Goal: Communication & Community: Answer question/provide support

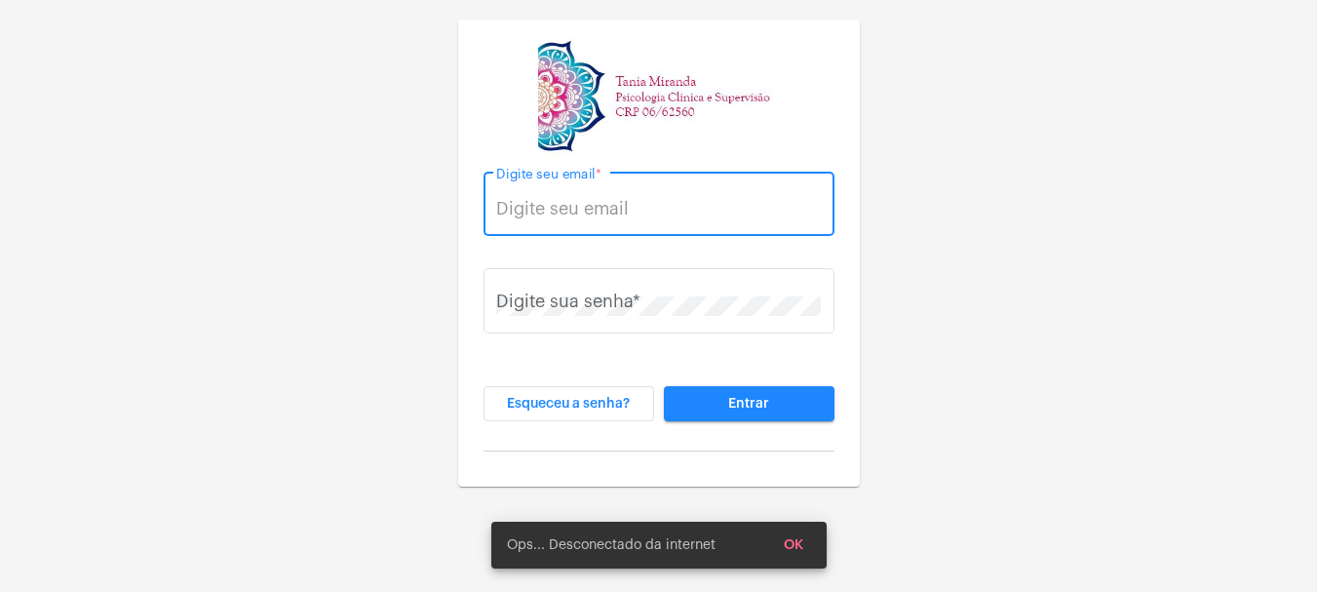
click at [584, 215] on input "Digite seu email *" at bounding box center [658, 208] width 325 height 19
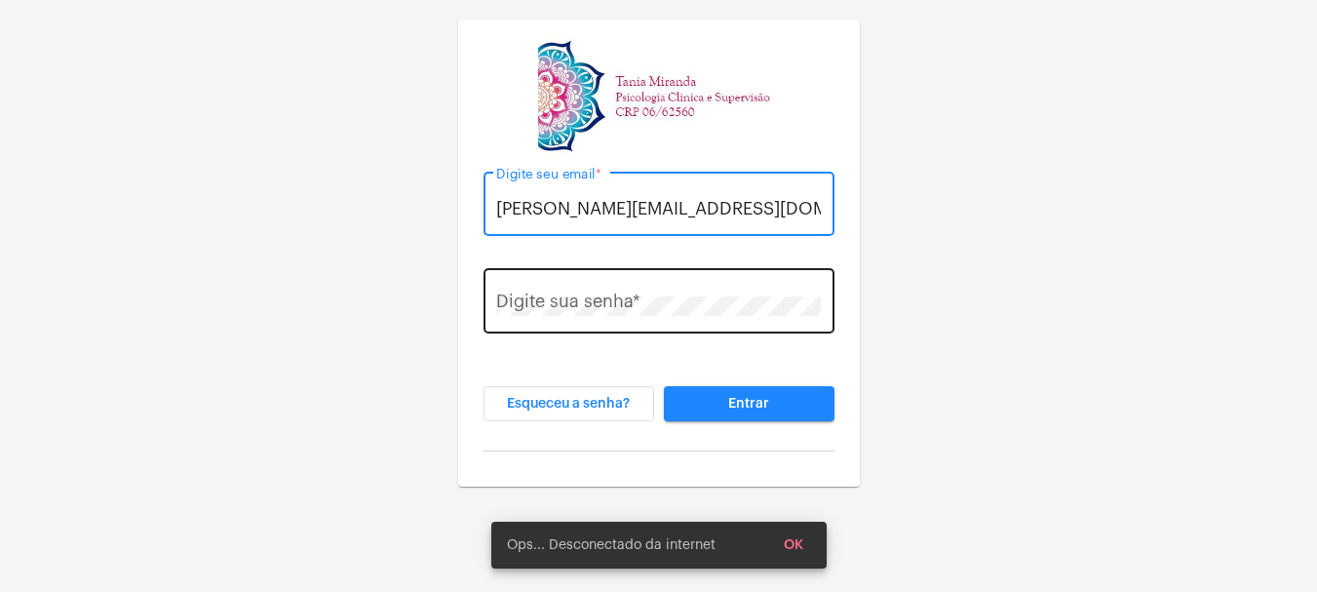
type input "[PERSON_NAME][EMAIL_ADDRESS][DOMAIN_NAME]"
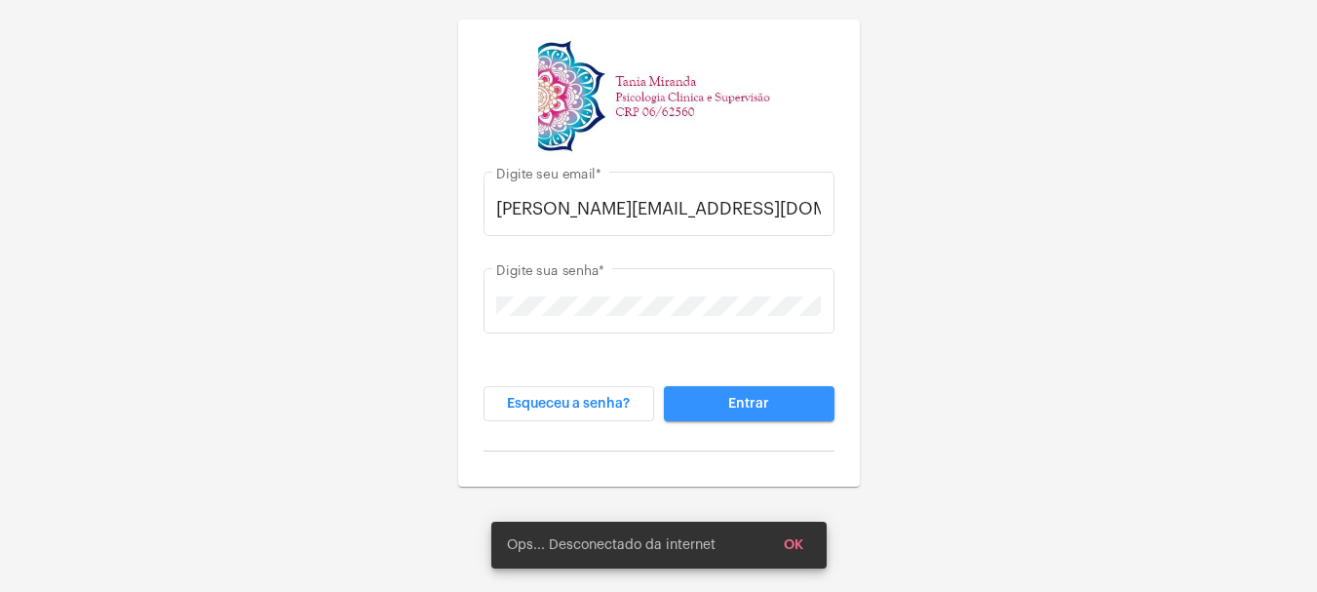
click at [741, 391] on button "Entrar" at bounding box center [749, 403] width 171 height 35
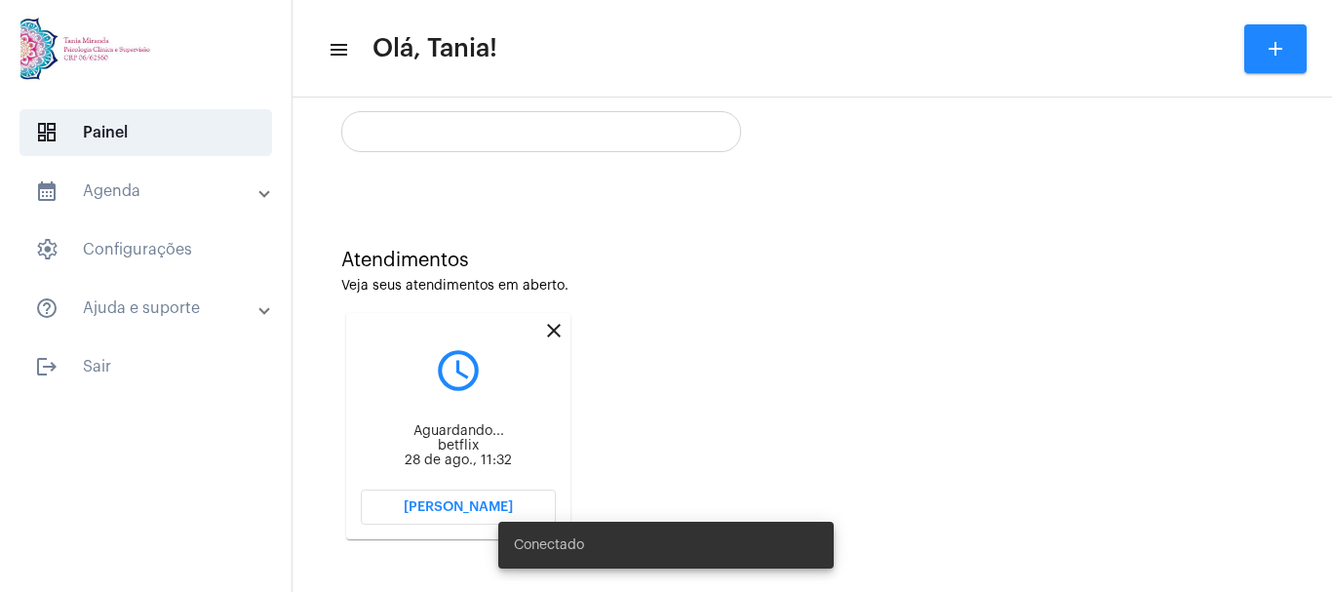
scroll to position [387, 0]
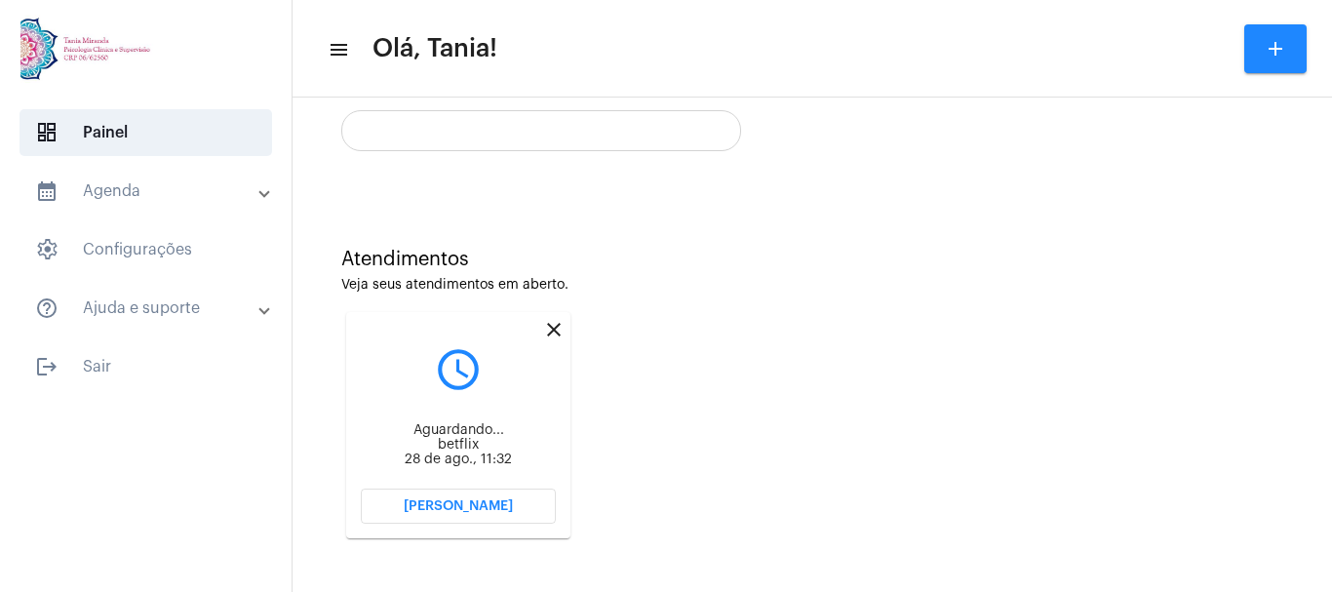
click at [461, 497] on button "[PERSON_NAME]" at bounding box center [458, 505] width 195 height 35
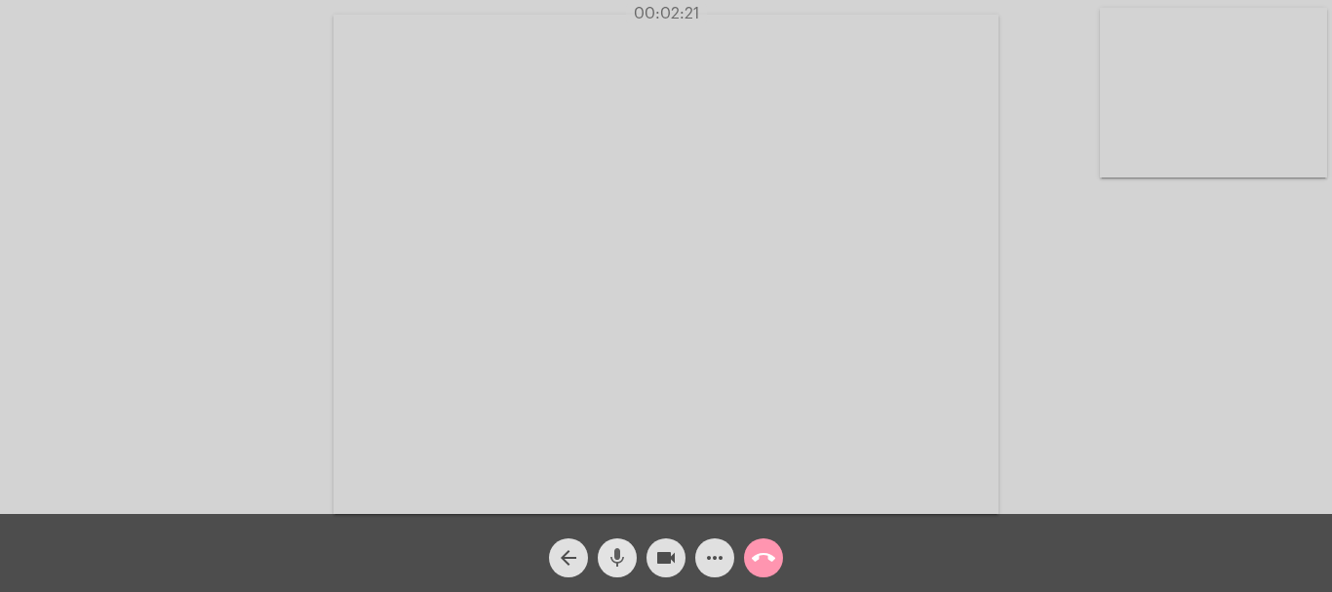
click at [616, 561] on mat-icon "mic" at bounding box center [616, 557] width 23 height 23
click at [616, 561] on mat-icon "mic_off" at bounding box center [616, 557] width 23 height 23
click at [616, 561] on mat-icon "mic" at bounding box center [616, 557] width 23 height 23
click at [616, 561] on mat-icon "mic_off" at bounding box center [616, 557] width 23 height 23
